Goal: Check status: Check status

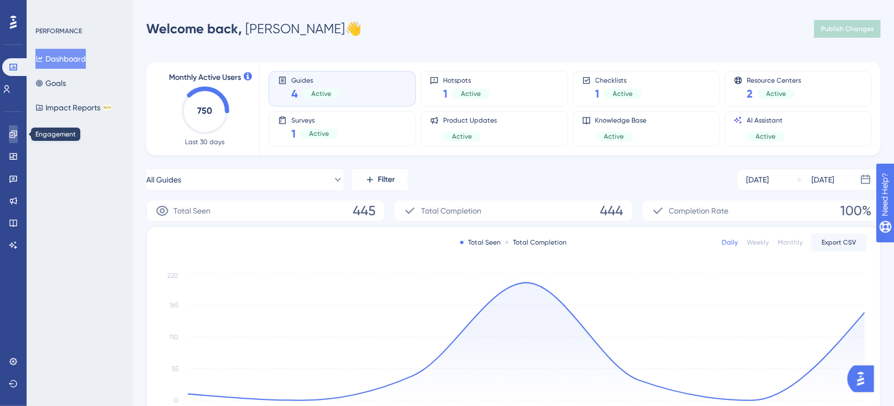
click at [14, 136] on icon at bounding box center [12, 133] width 7 height 7
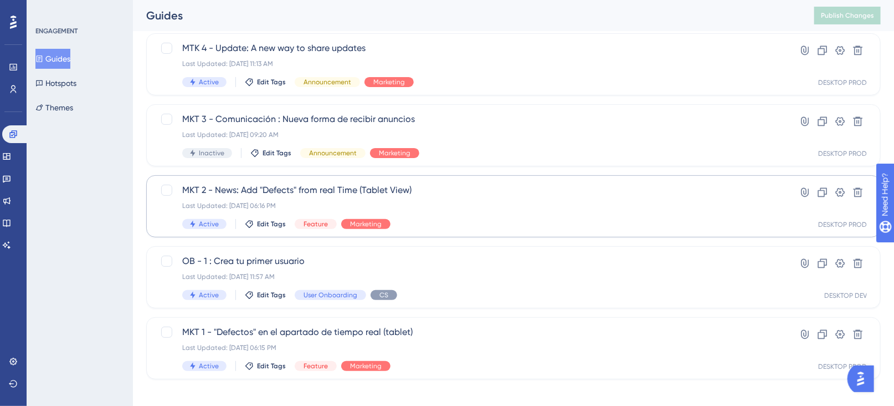
scroll to position [78, 0]
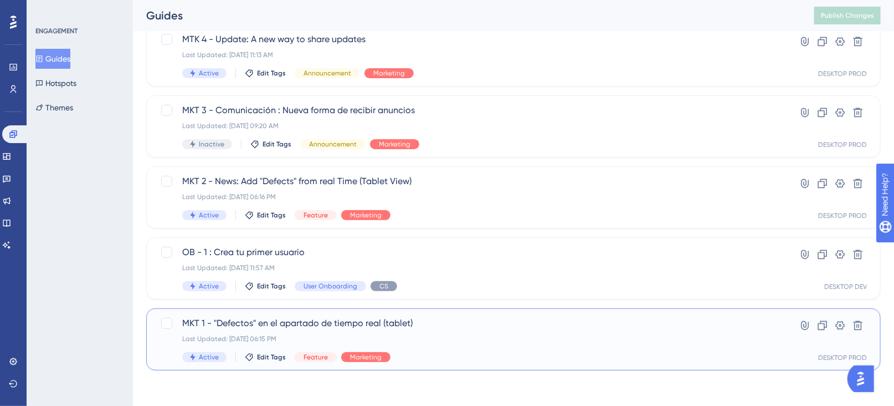
click at [442, 346] on div "MKT 1 - "Defectos" en el apartado de tiempo real (tablet) Last Updated: [DATE] …" at bounding box center [469, 338] width 574 height 45
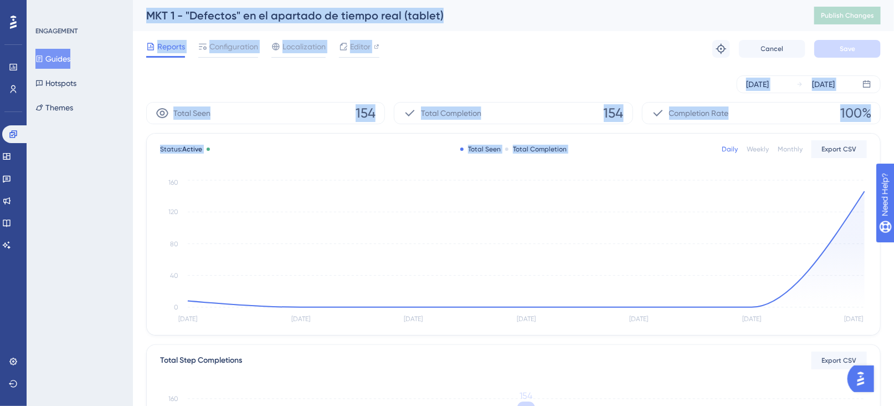
drag, startPoint x: 133, startPoint y: 2, endPoint x: 483, endPoint y: 133, distance: 373.3
click at [483, 133] on div "Performance Users Engagement Widgets Feedback Product Updates Knowledge Base AI…" at bounding box center [513, 380] width 761 height 760
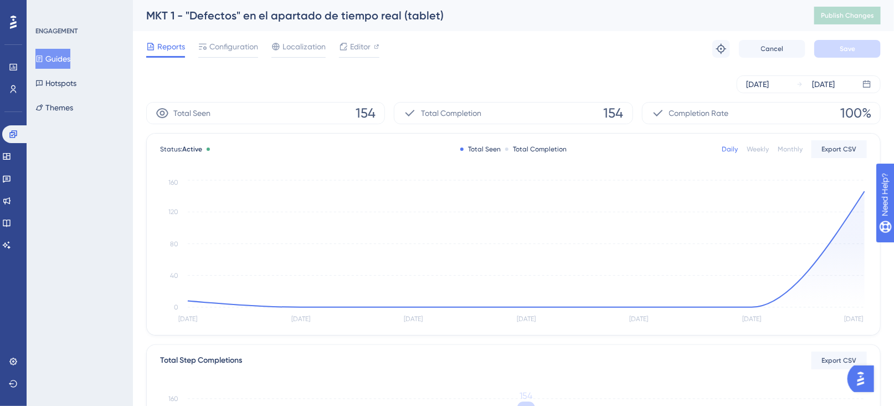
click at [539, 89] on div "[DATE] [DATE]" at bounding box center [513, 84] width 735 height 18
click at [60, 54] on button "Guides" at bounding box center [52, 59] width 35 height 20
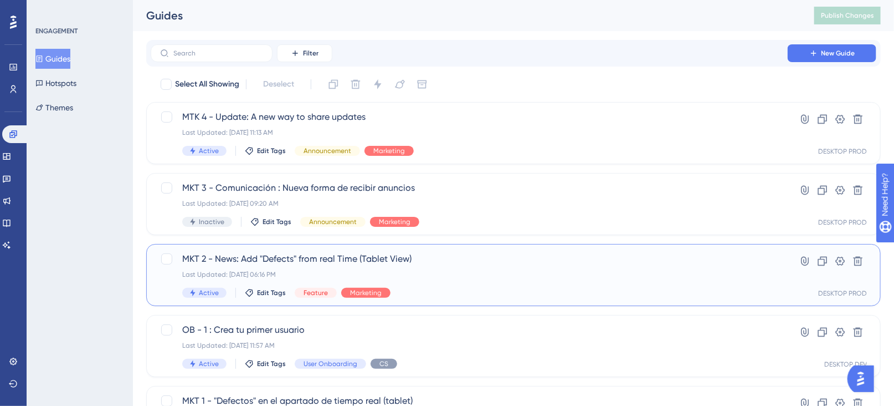
click at [457, 262] on span "MKT 2 - News: Add "Defects" from real Time (Tablet View)" at bounding box center [469, 258] width 574 height 13
